Goal: Task Accomplishment & Management: Use online tool/utility

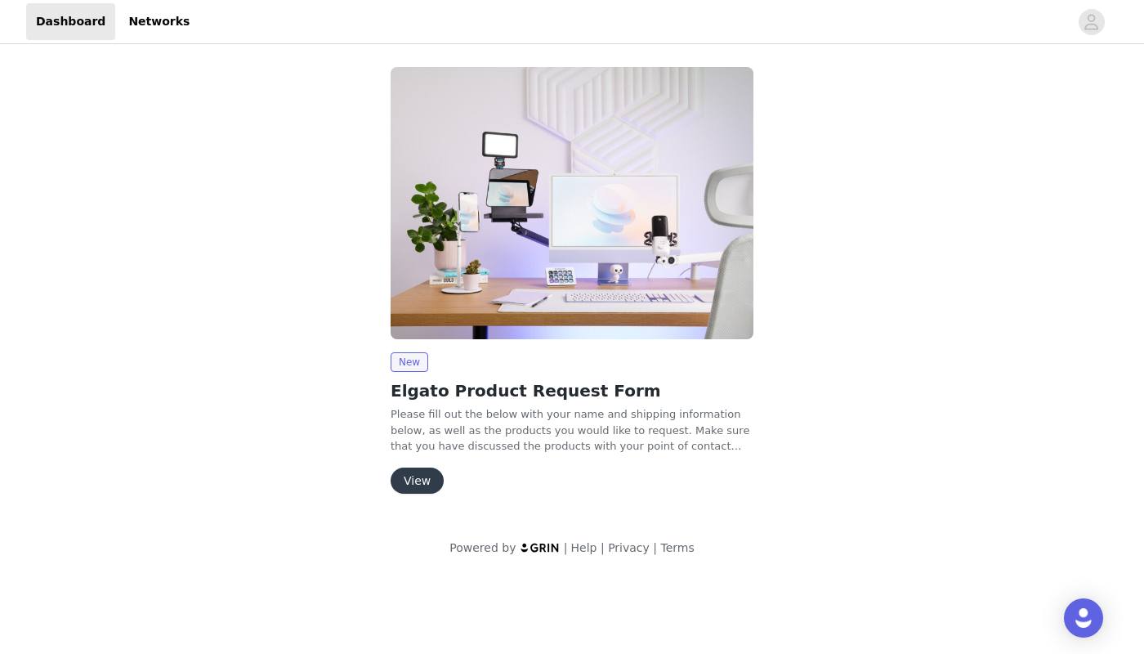
drag, startPoint x: 46, startPoint y: 0, endPoint x: 301, endPoint y: 431, distance: 500.4
click at [299, 431] on div "New Elgato Product Request Form Please fill out the below with your name and sh…" at bounding box center [572, 283] width 765 height 453
click at [426, 476] on button "View" at bounding box center [417, 480] width 53 height 26
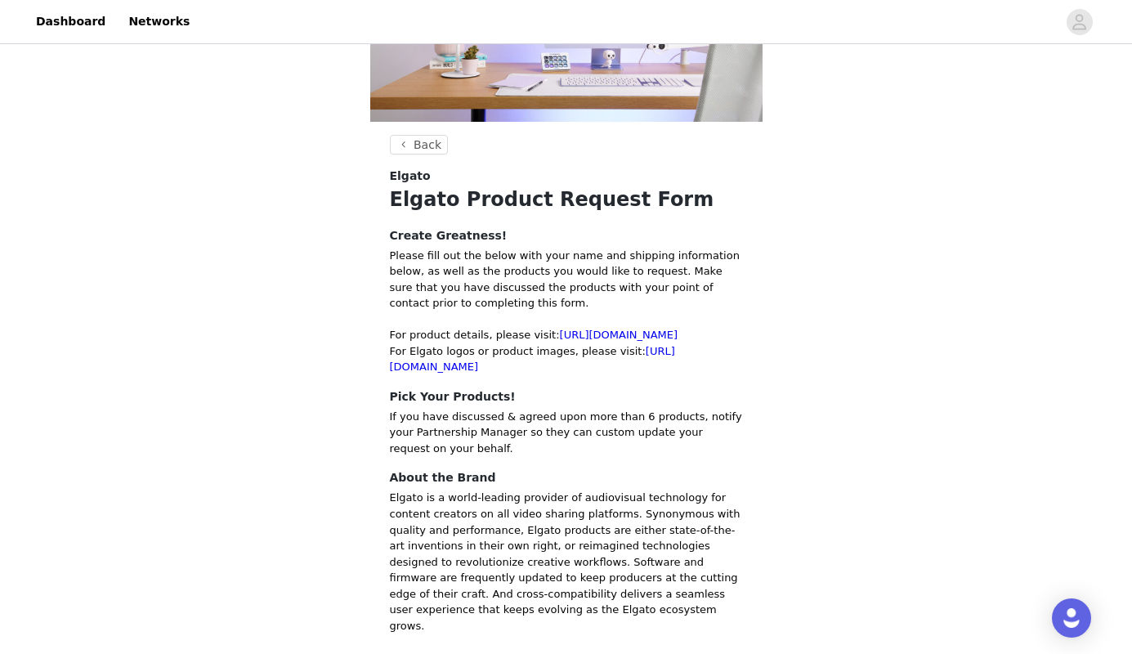
scroll to position [262, 0]
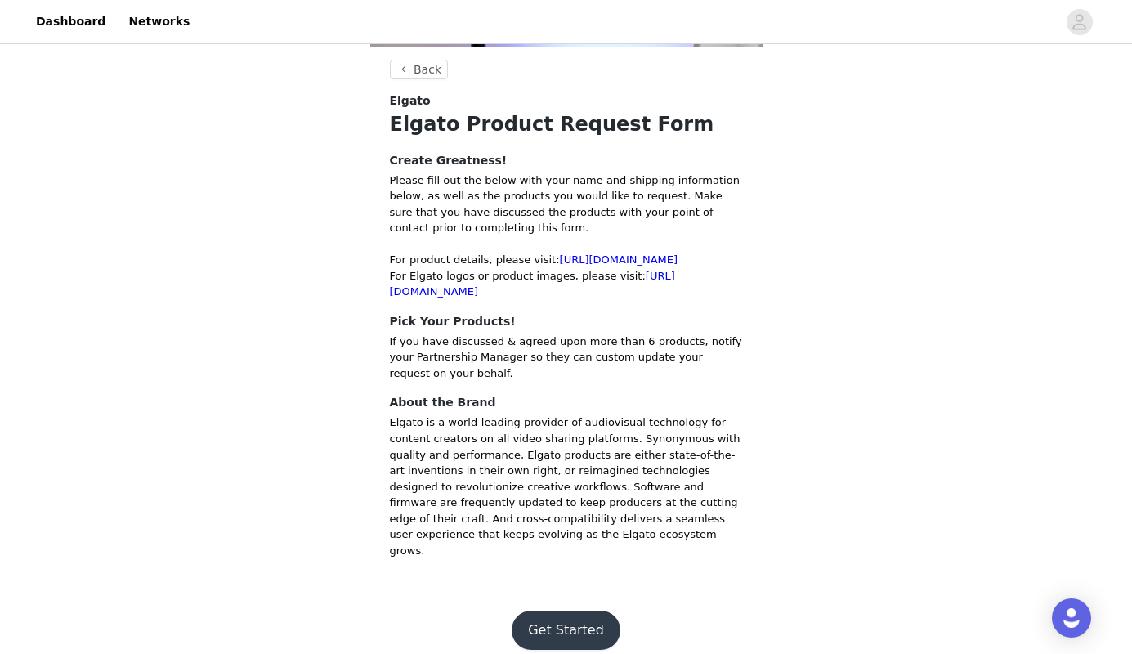
click at [557, 610] on button "Get Started" at bounding box center [565, 629] width 109 height 39
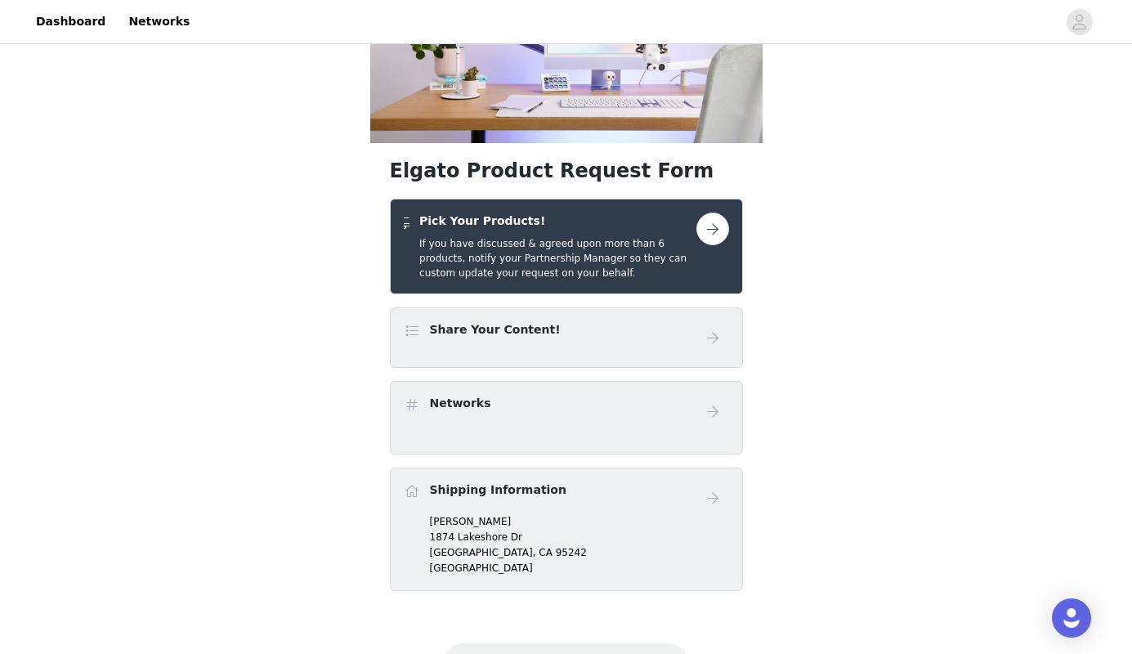
scroll to position [241, 0]
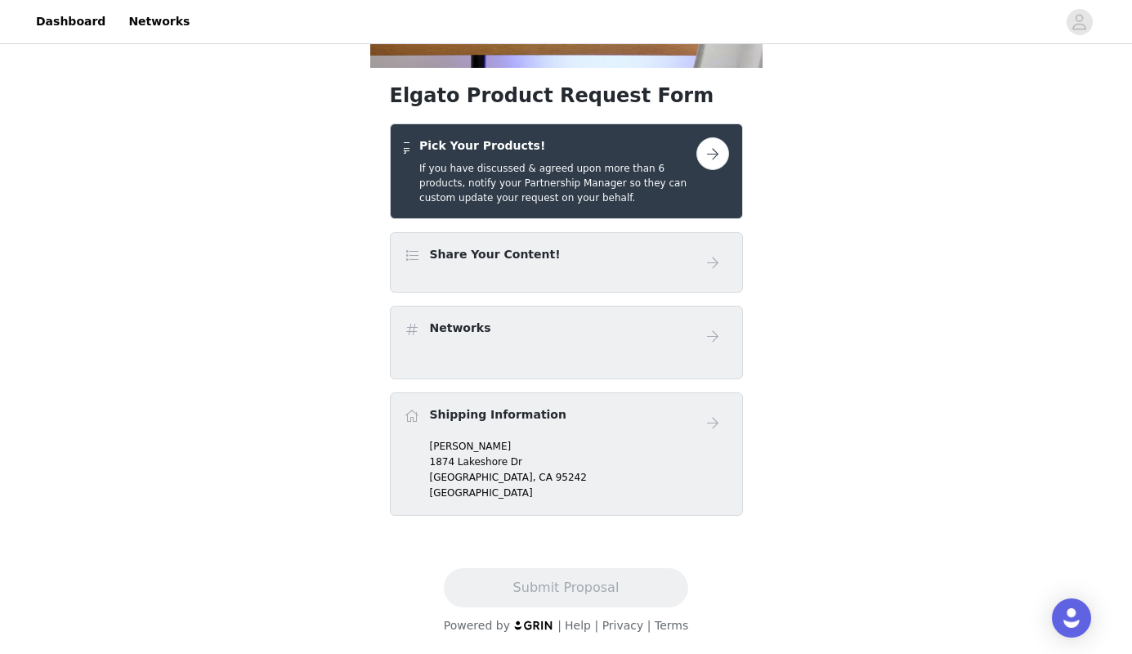
click at [710, 152] on button "button" at bounding box center [712, 153] width 33 height 33
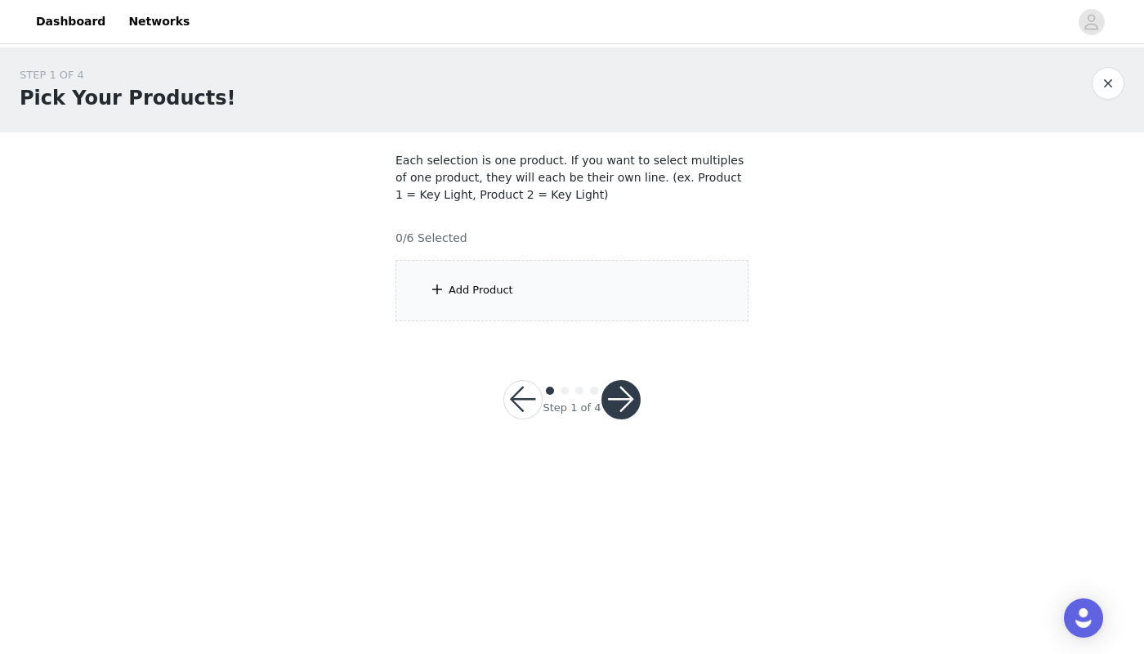
click at [463, 284] on div "Add Product" at bounding box center [481, 290] width 65 height 16
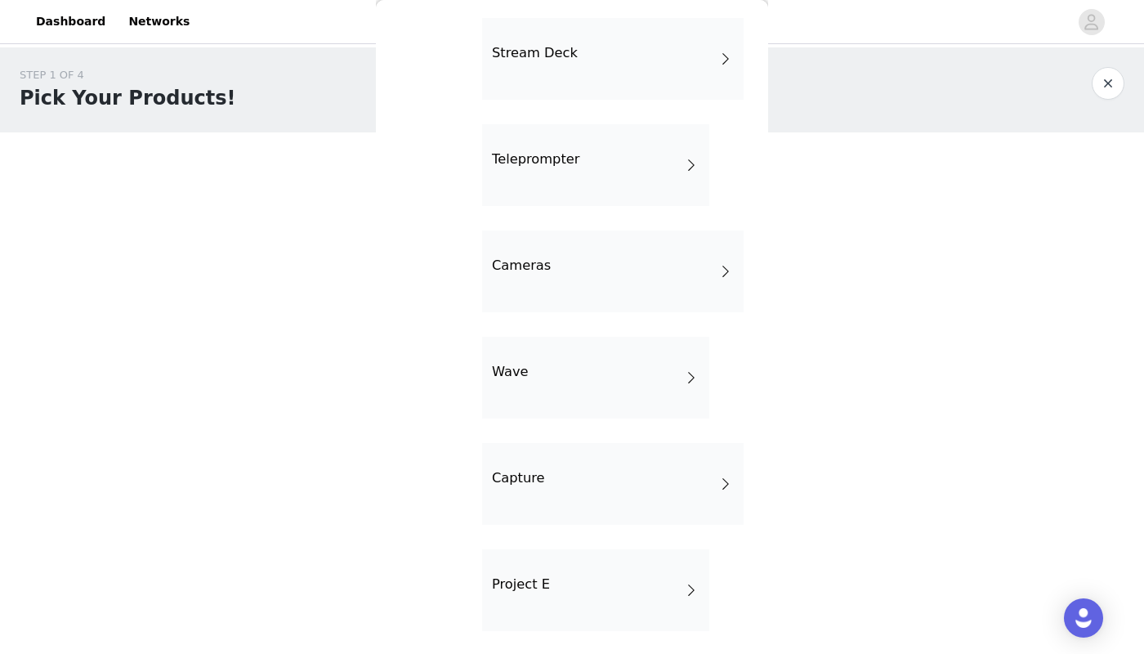
scroll to position [384, 0]
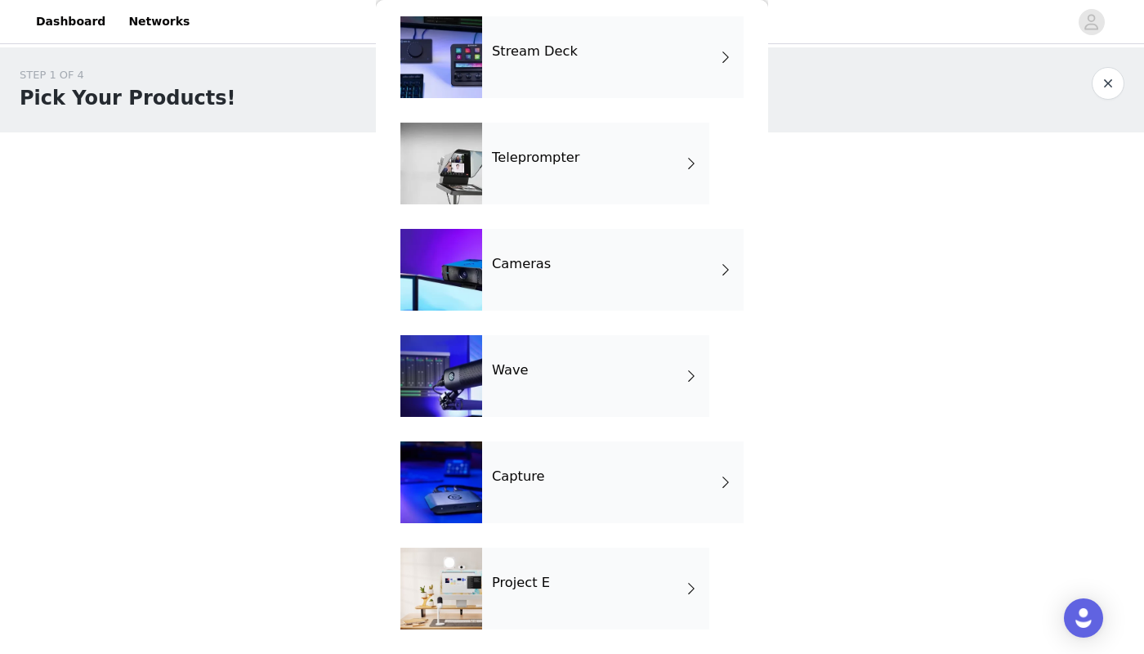
click at [578, 263] on div "Cameras" at bounding box center [612, 270] width 261 height 82
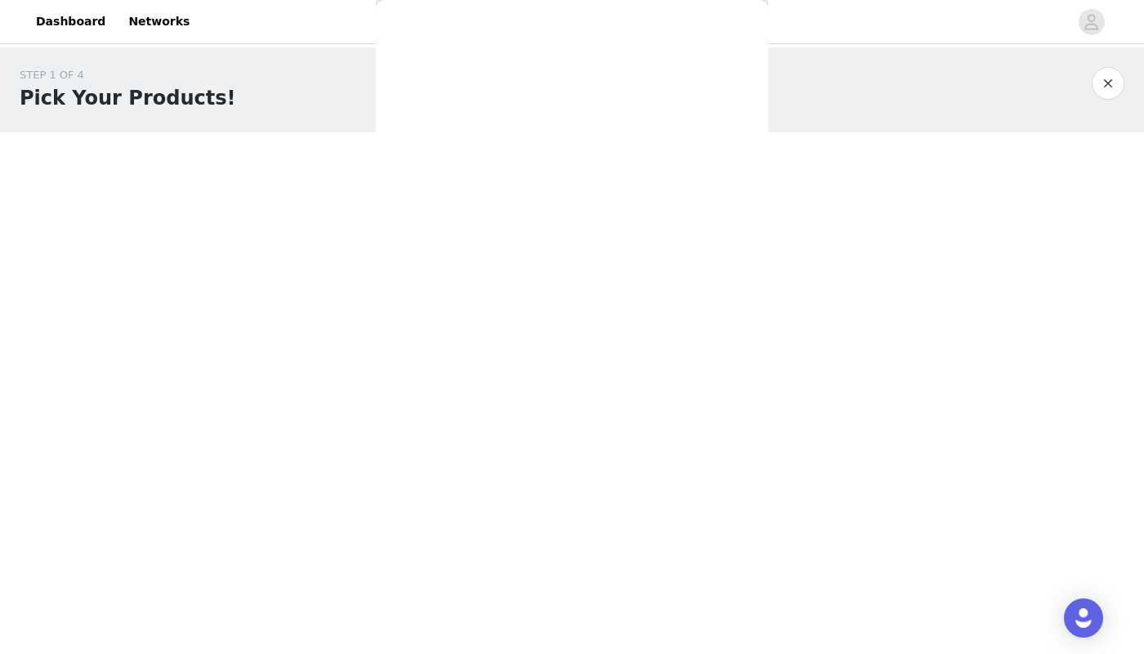
scroll to position [0, 0]
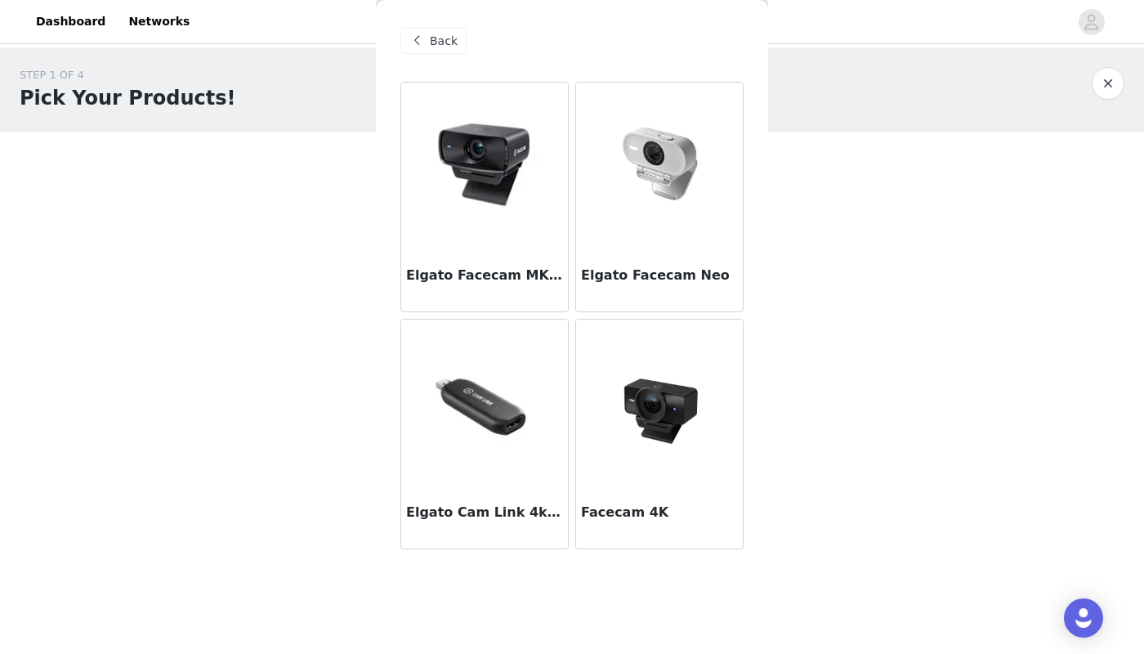
click at [435, 49] on span "Back" at bounding box center [444, 41] width 28 height 17
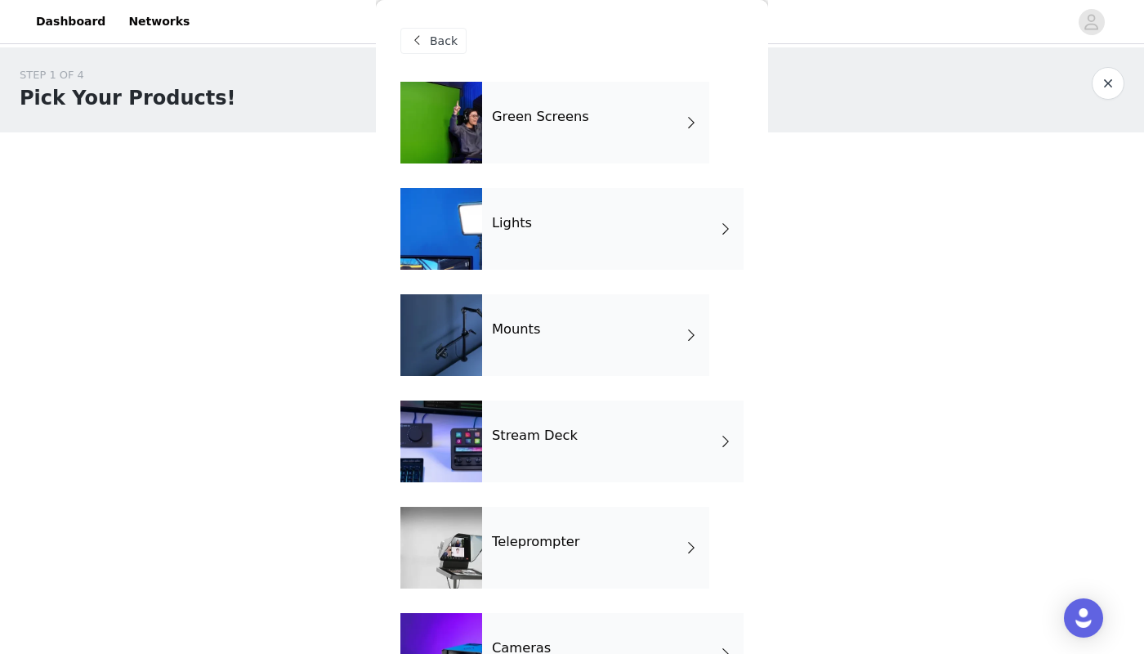
click at [481, 444] on div at bounding box center [441, 441] width 82 height 82
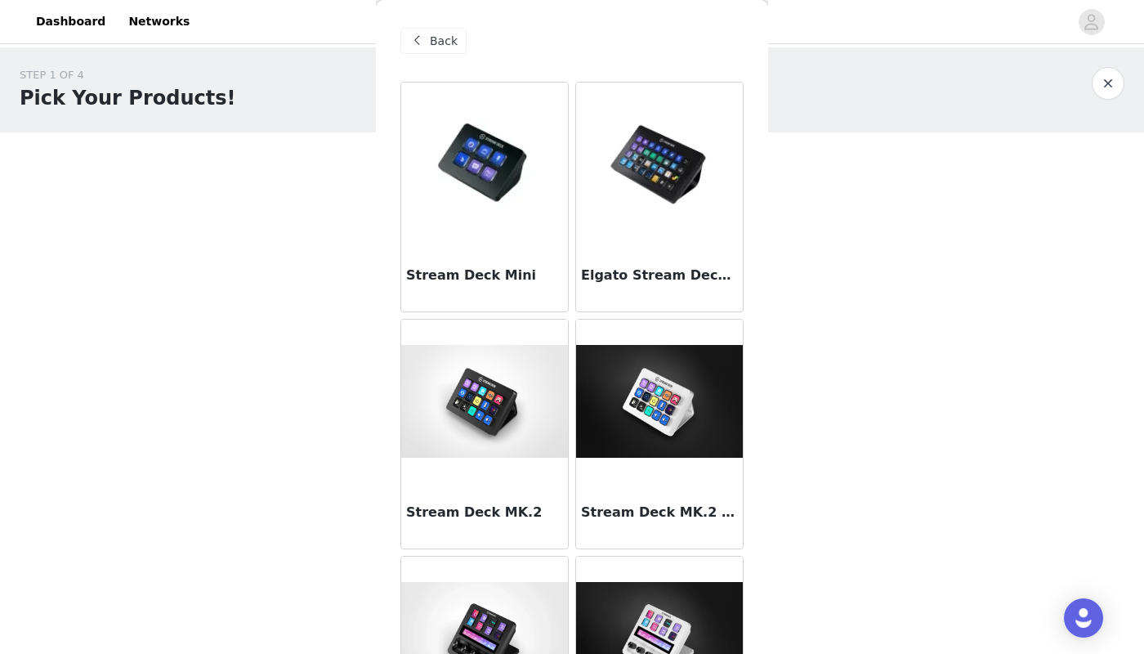
click at [440, 42] on span "Back" at bounding box center [444, 41] width 28 height 17
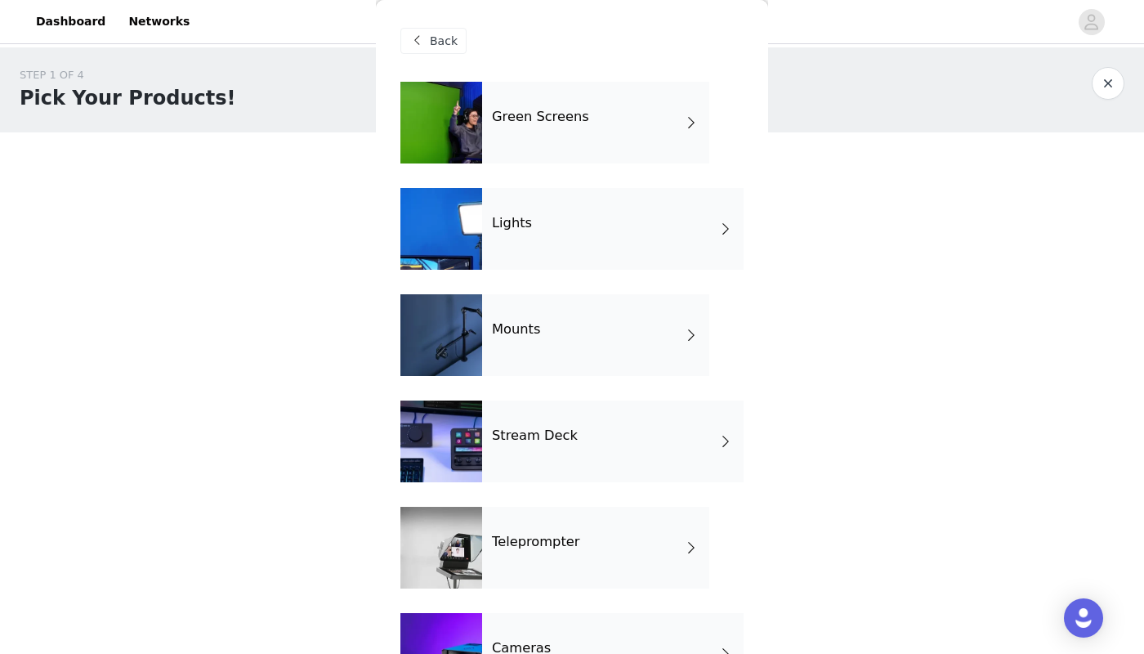
click at [538, 246] on div "Lights" at bounding box center [612, 229] width 261 height 82
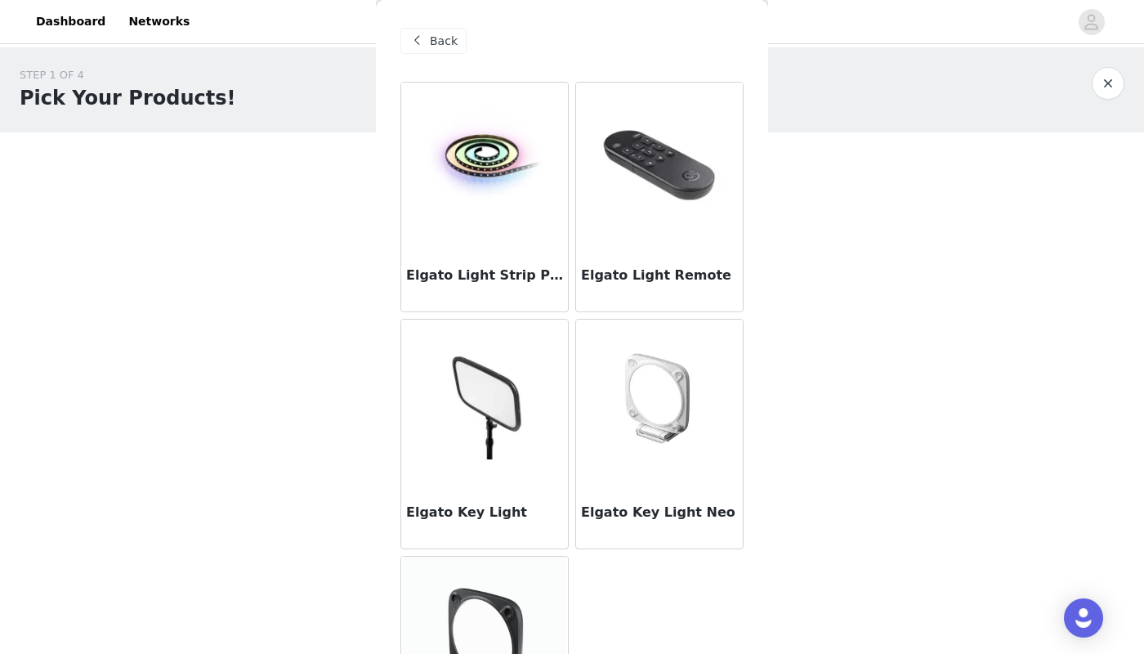
click at [435, 33] on span "Back" at bounding box center [444, 41] width 28 height 17
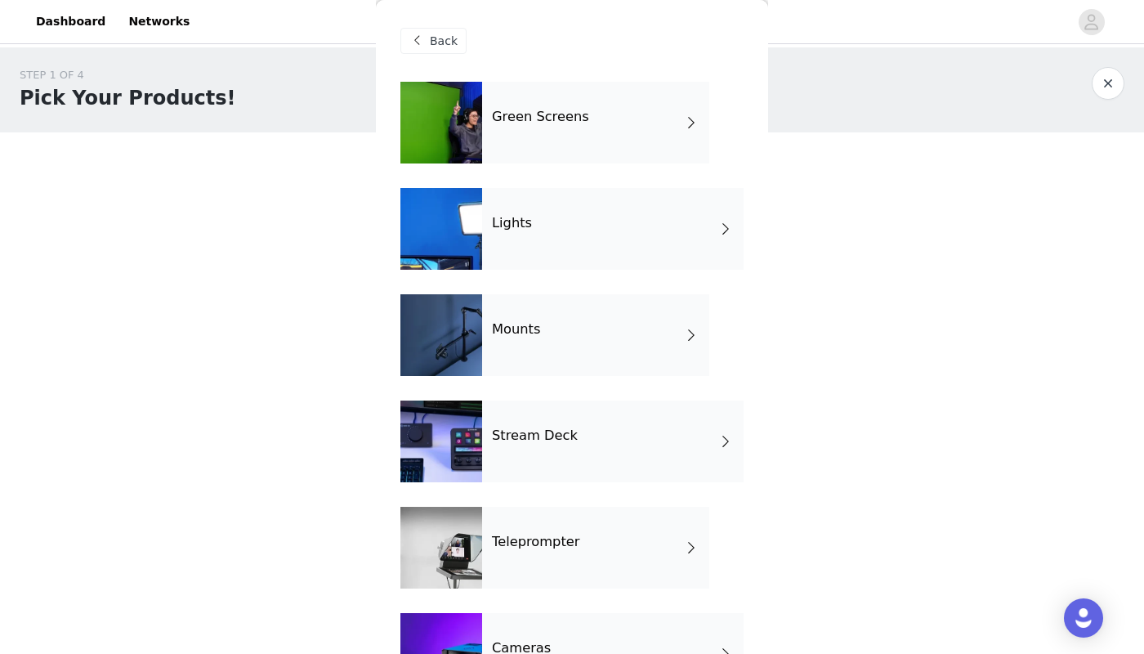
click at [475, 230] on div at bounding box center [441, 229] width 82 height 82
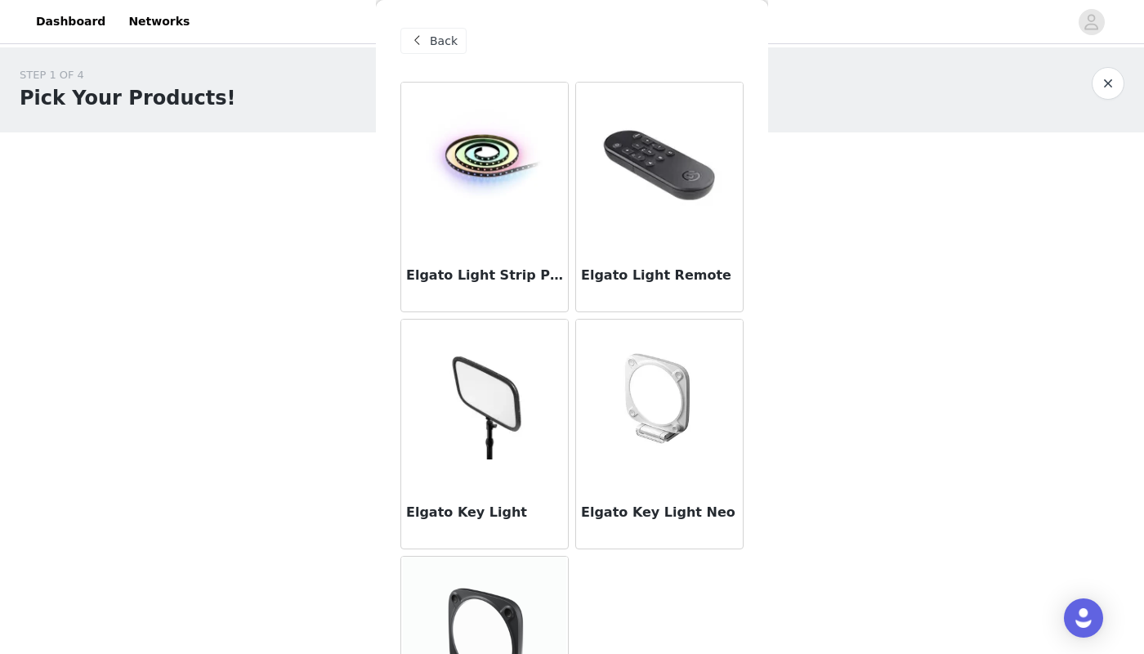
click at [449, 47] on span "Back" at bounding box center [444, 41] width 28 height 17
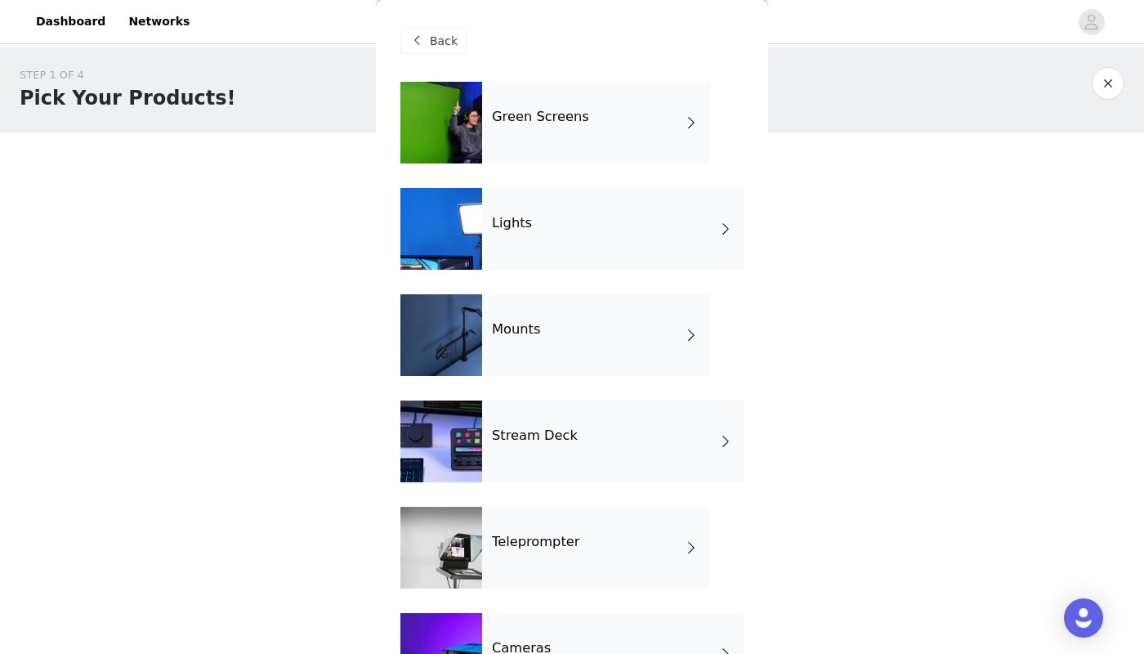
click at [494, 310] on div "Mounts" at bounding box center [595, 335] width 227 height 82
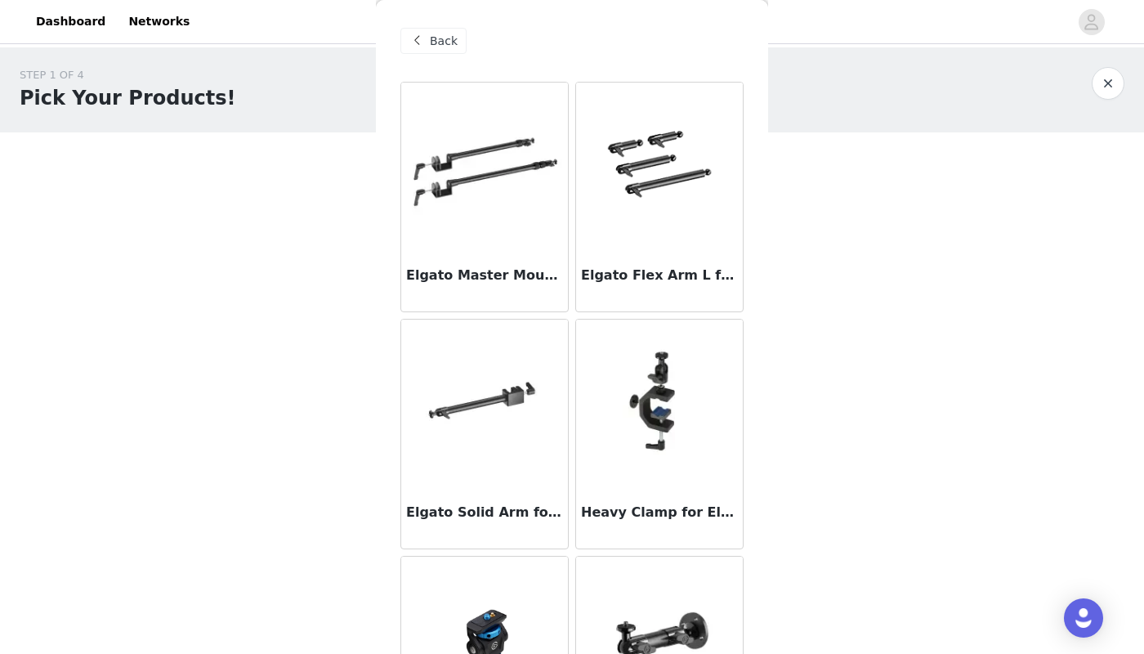
click at [453, 38] on span "Back" at bounding box center [444, 41] width 28 height 17
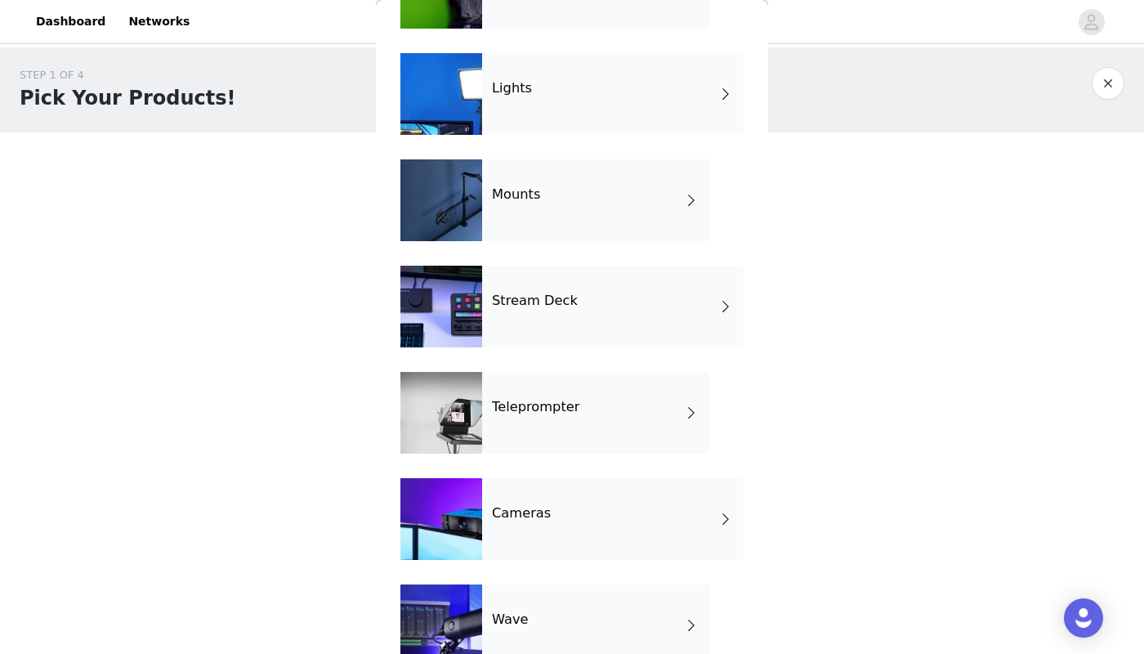
scroll to position [245, 0]
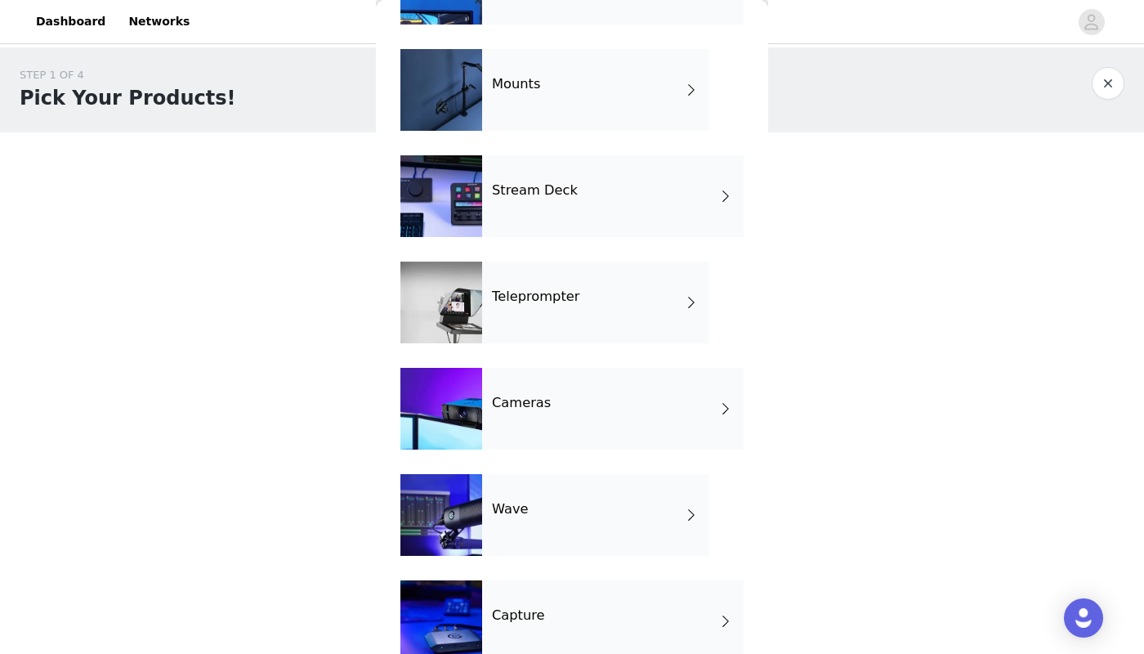
click at [558, 303] on h4 "Teleprompter" at bounding box center [535, 296] width 87 height 15
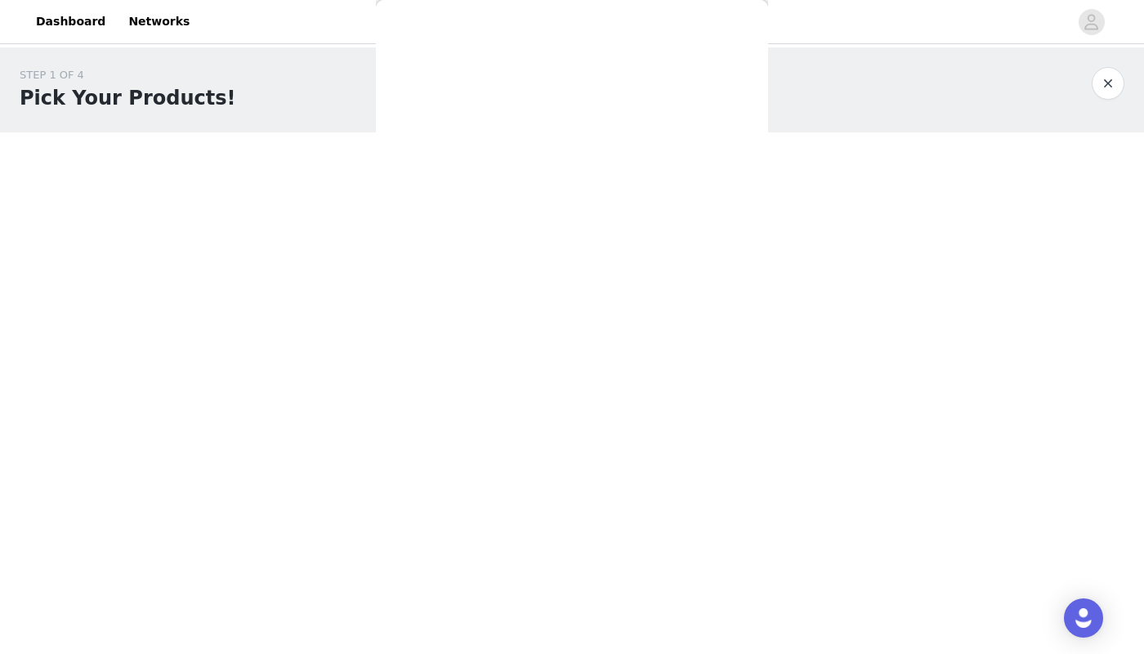
scroll to position [0, 0]
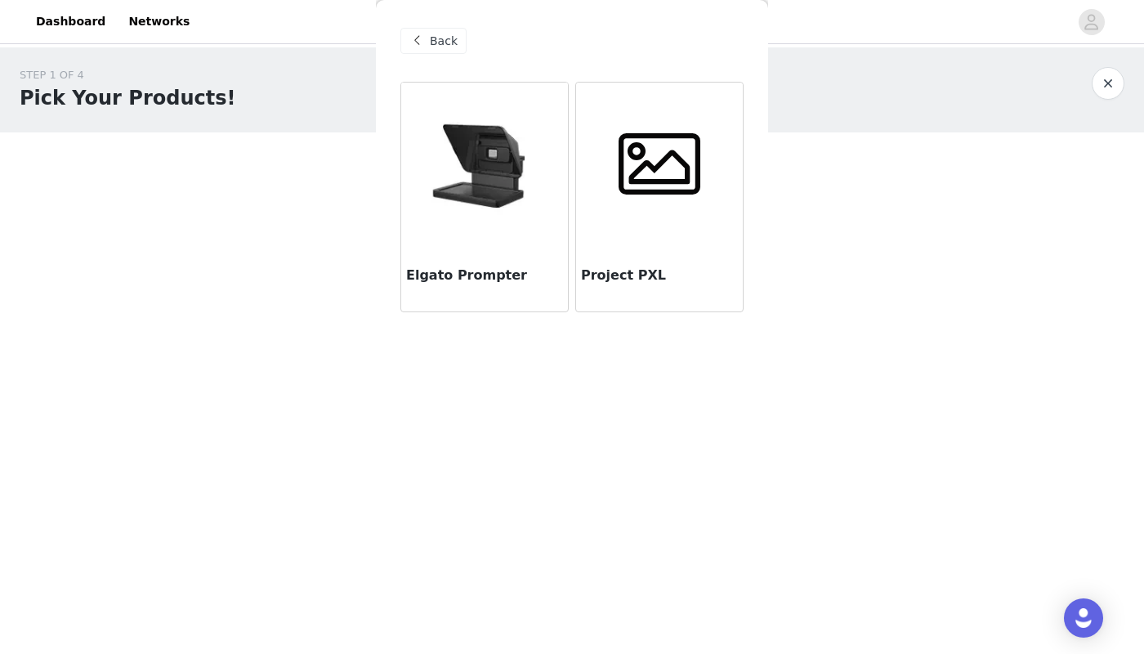
click at [418, 40] on span at bounding box center [417, 41] width 20 height 20
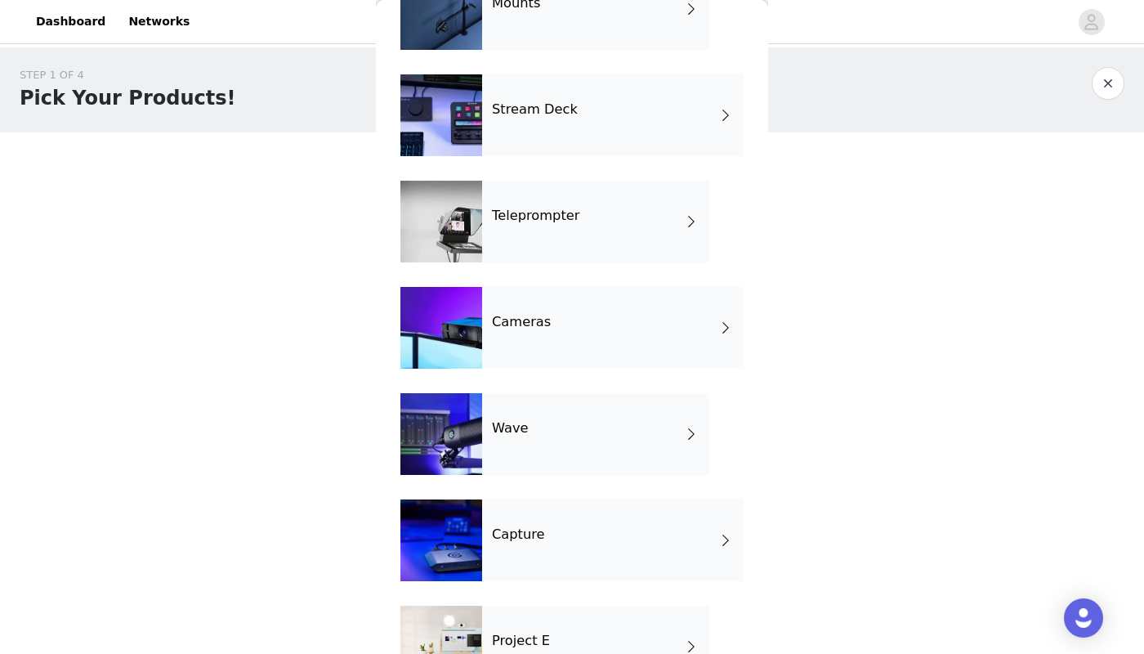
scroll to position [327, 0]
click at [532, 432] on div "Wave" at bounding box center [595, 433] width 227 height 82
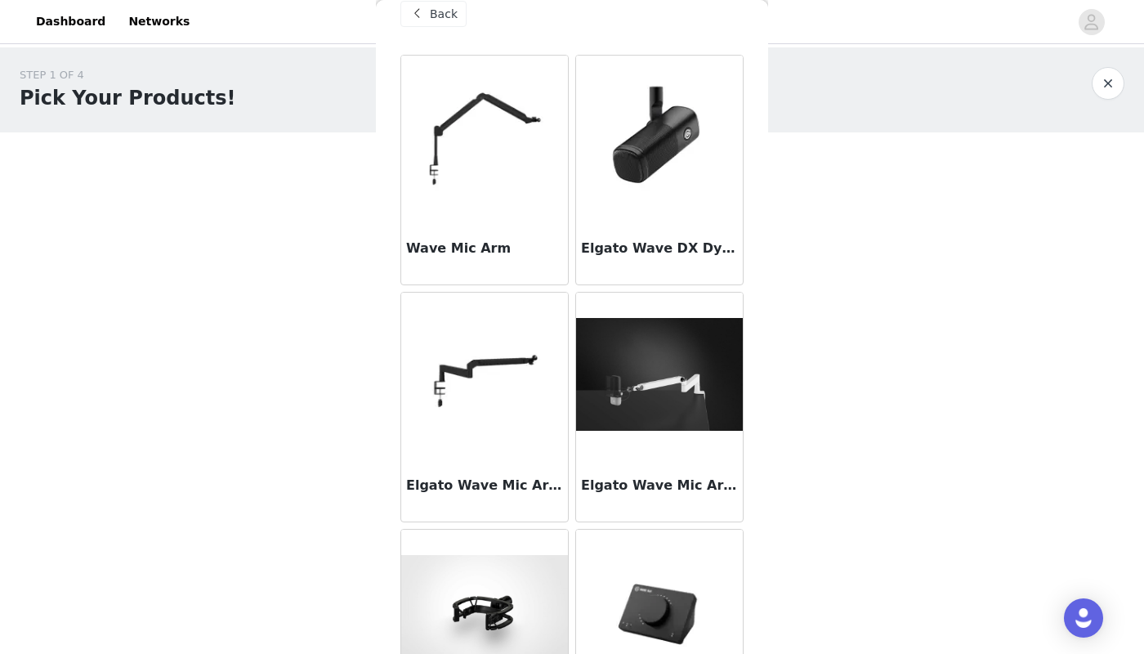
scroll to position [0, 0]
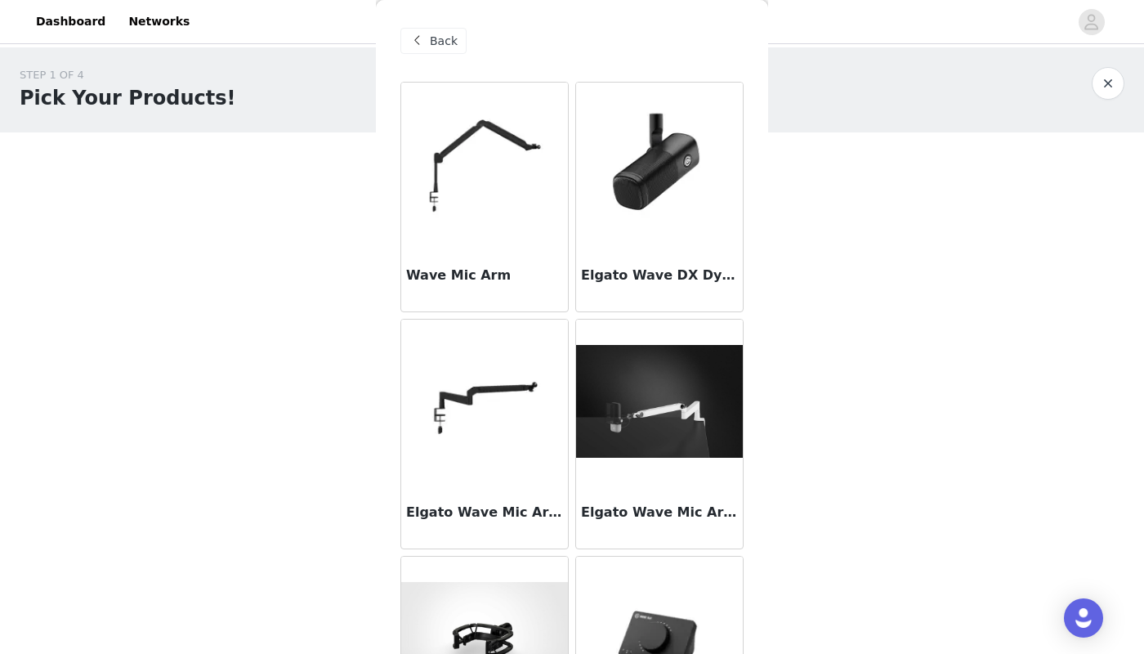
click at [431, 29] on div "Back" at bounding box center [433, 41] width 66 height 26
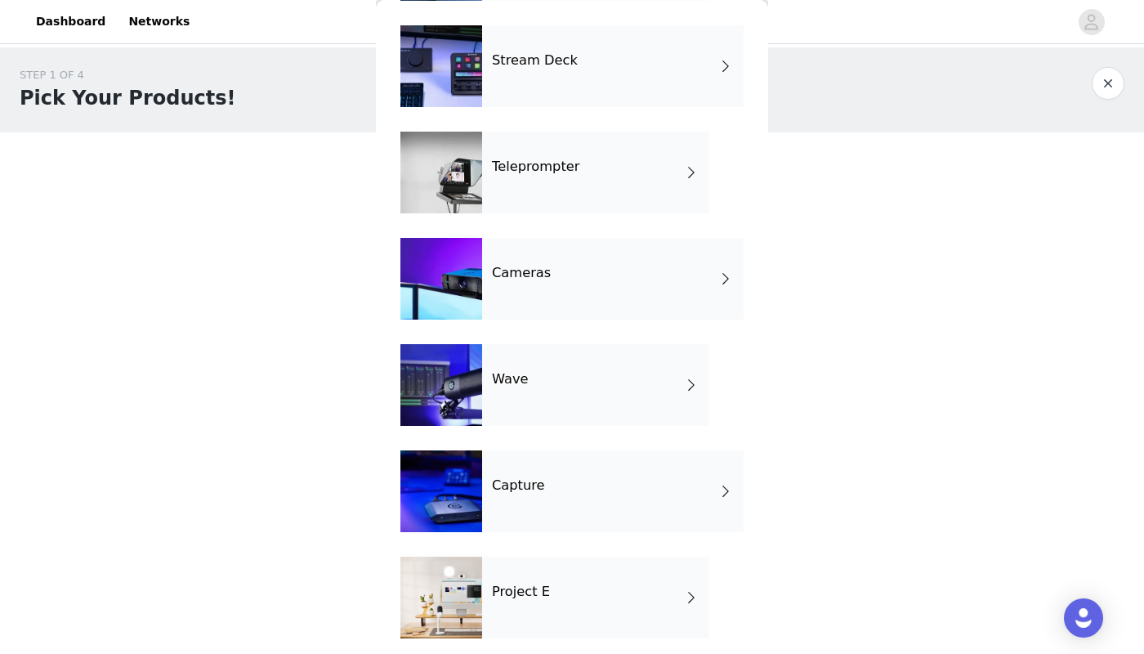
scroll to position [384, 0]
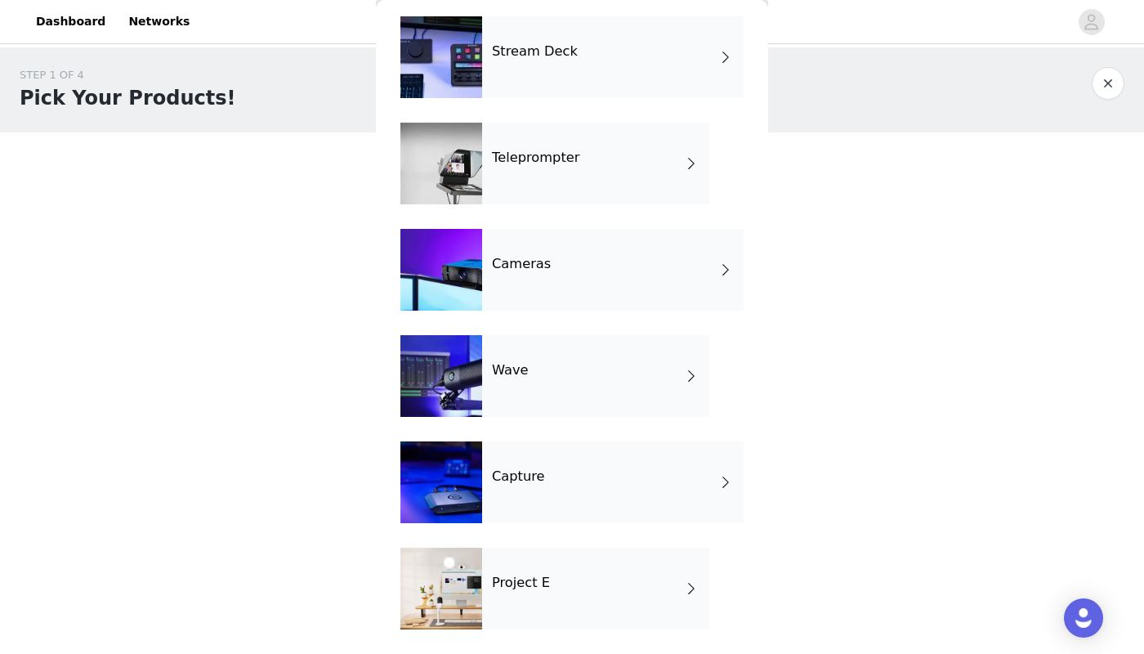
click at [552, 468] on div "Capture" at bounding box center [612, 482] width 261 height 82
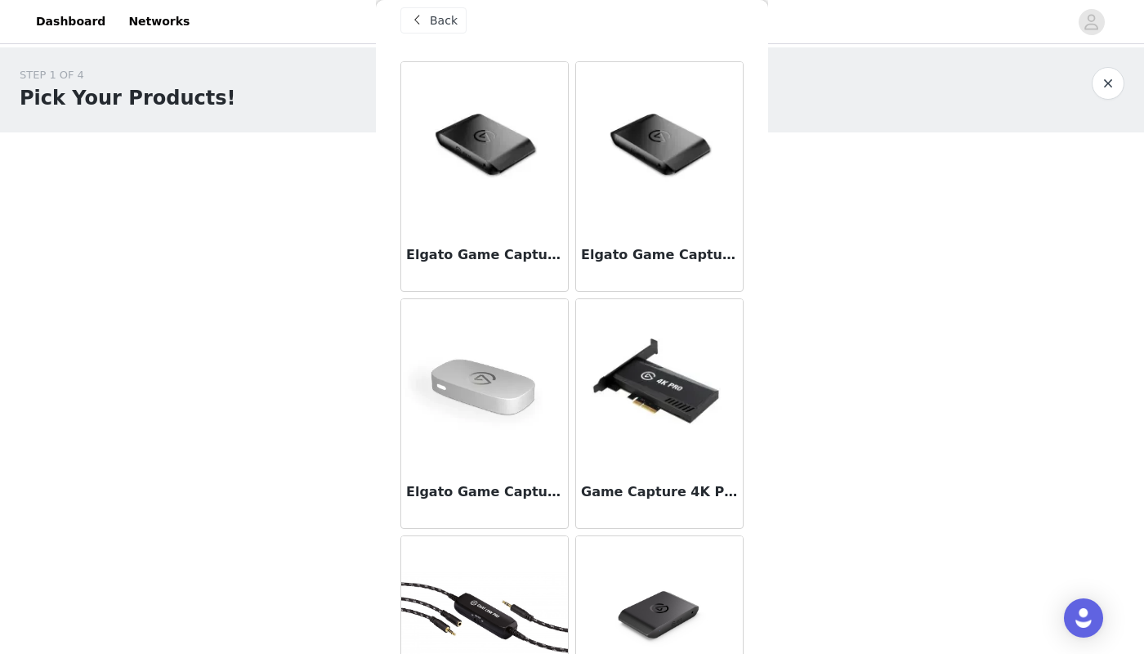
scroll to position [0, 0]
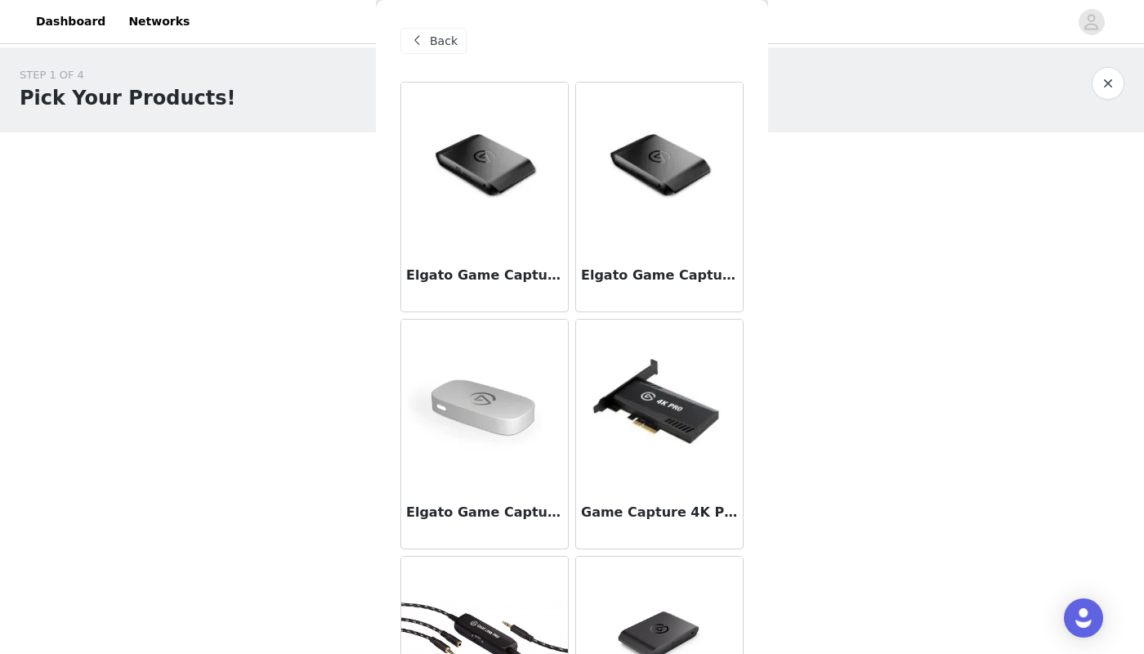
click at [438, 42] on span "Back" at bounding box center [444, 41] width 28 height 17
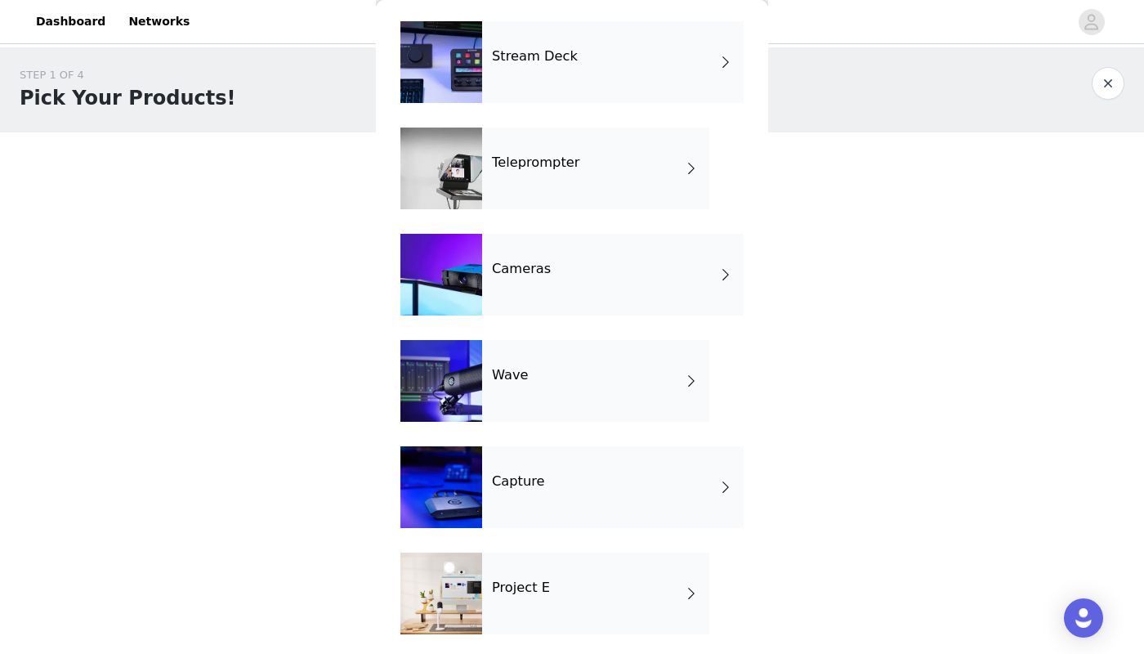
scroll to position [384, 0]
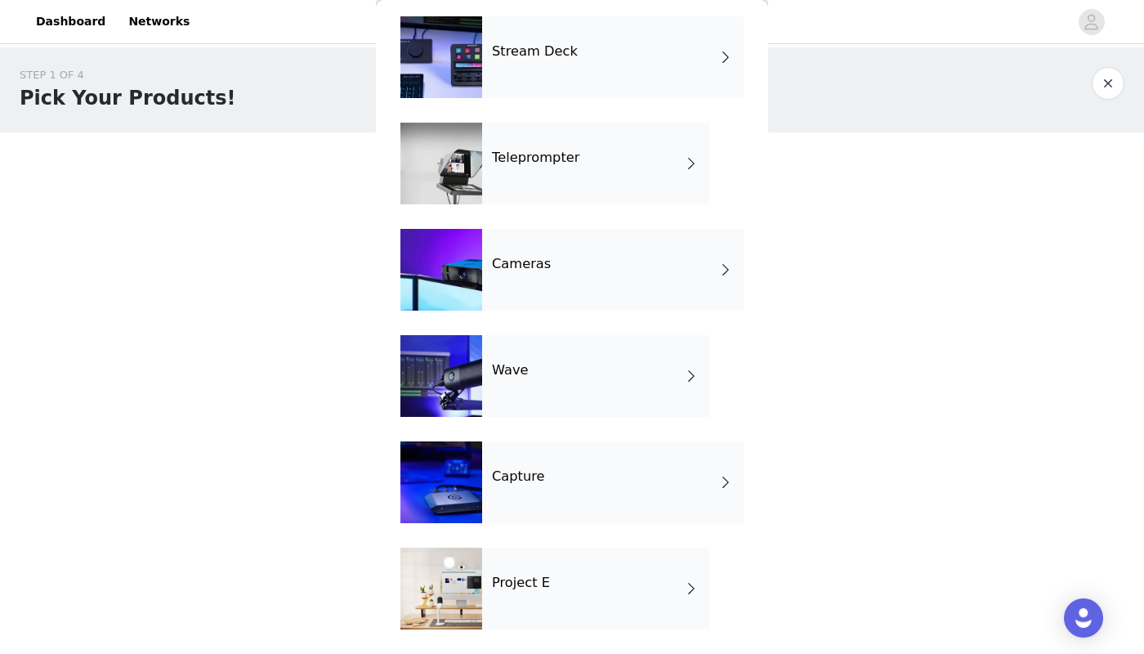
click at [532, 576] on h4 "Project E" at bounding box center [521, 582] width 58 height 15
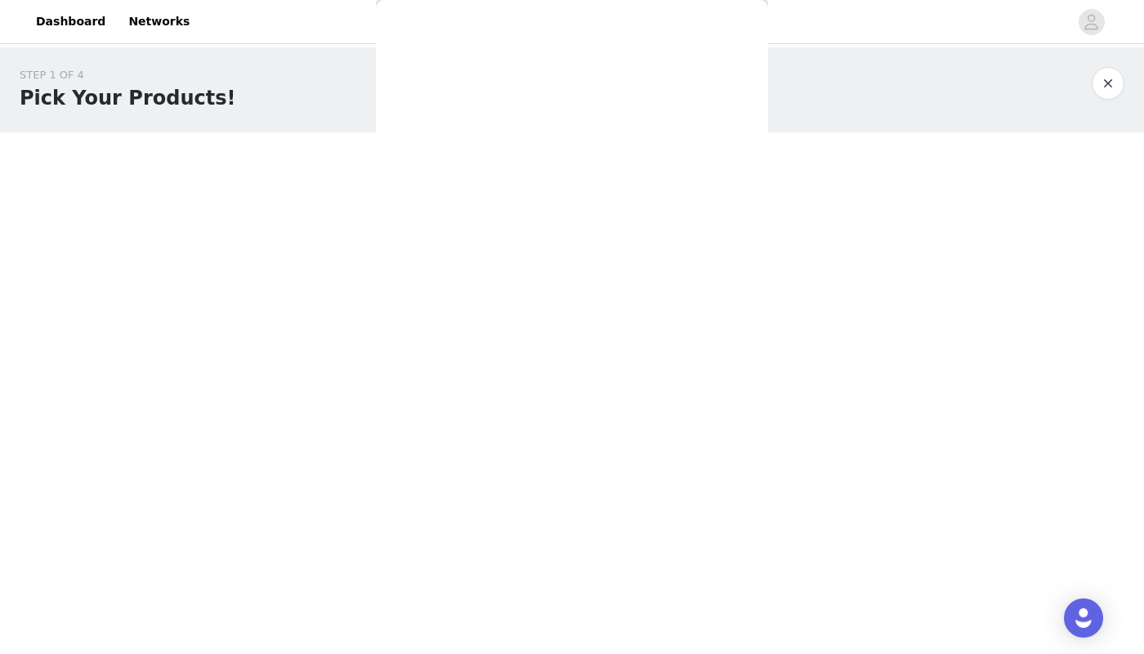
scroll to position [0, 0]
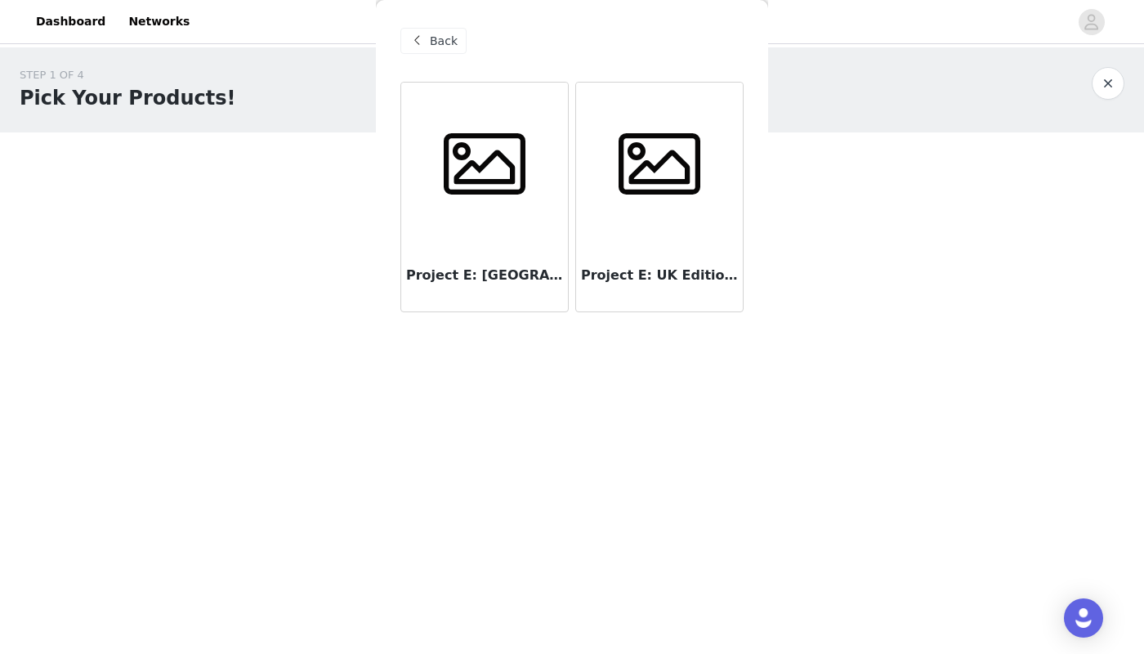
click at [429, 47] on div "Back" at bounding box center [433, 41] width 66 height 26
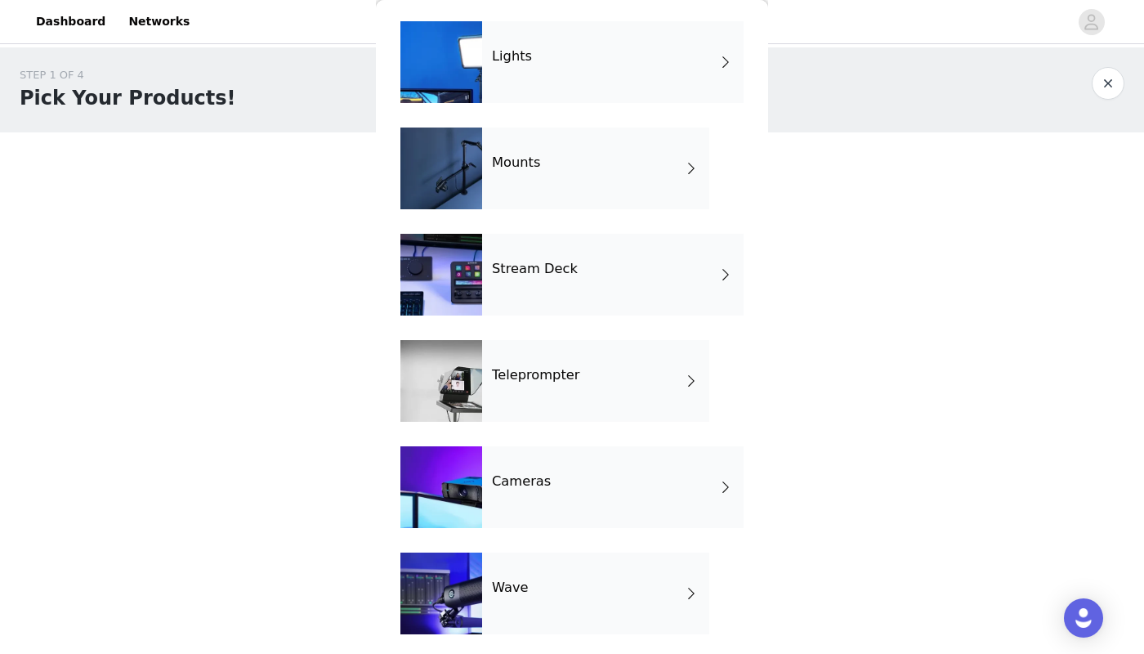
scroll to position [139, 0]
